Goal: Task Accomplishment & Management: Manage account settings

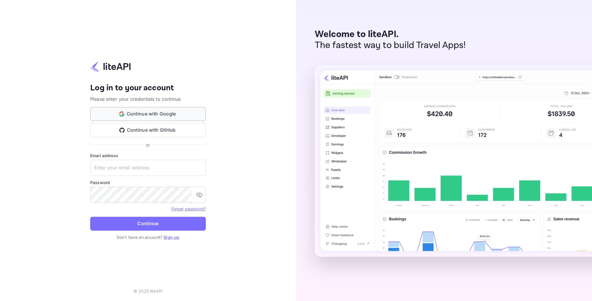
click at [177, 118] on button "Continue with Google" at bounding box center [148, 114] width 116 height 14
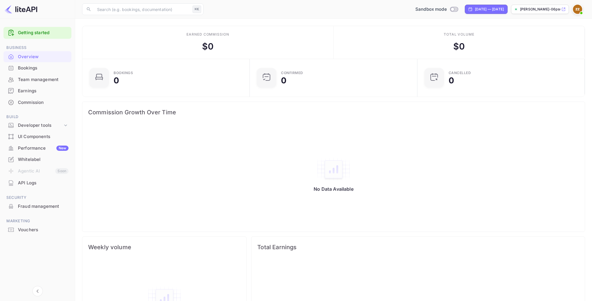
click at [36, 102] on div "Commission" at bounding box center [43, 102] width 51 height 7
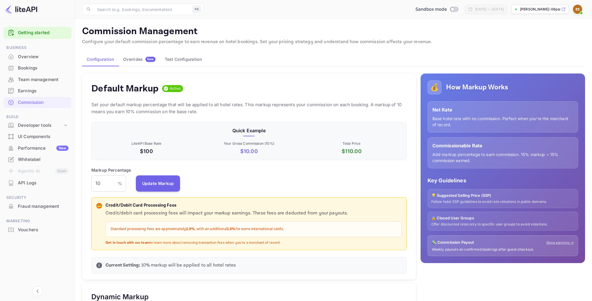
scroll to position [103, 315]
